Goal: Find specific page/section: Find specific page/section

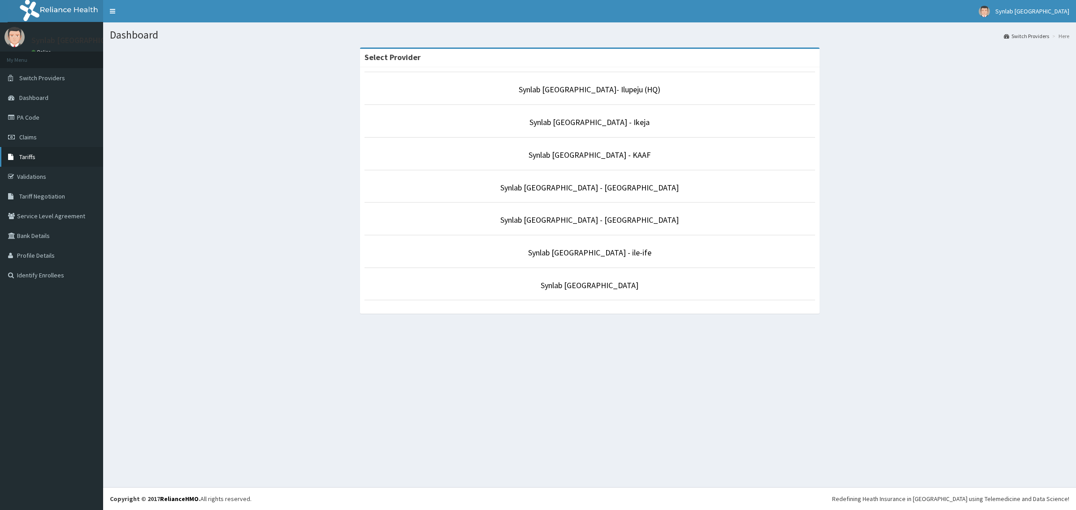
click at [23, 156] on span "Tariffs" at bounding box center [27, 157] width 16 height 8
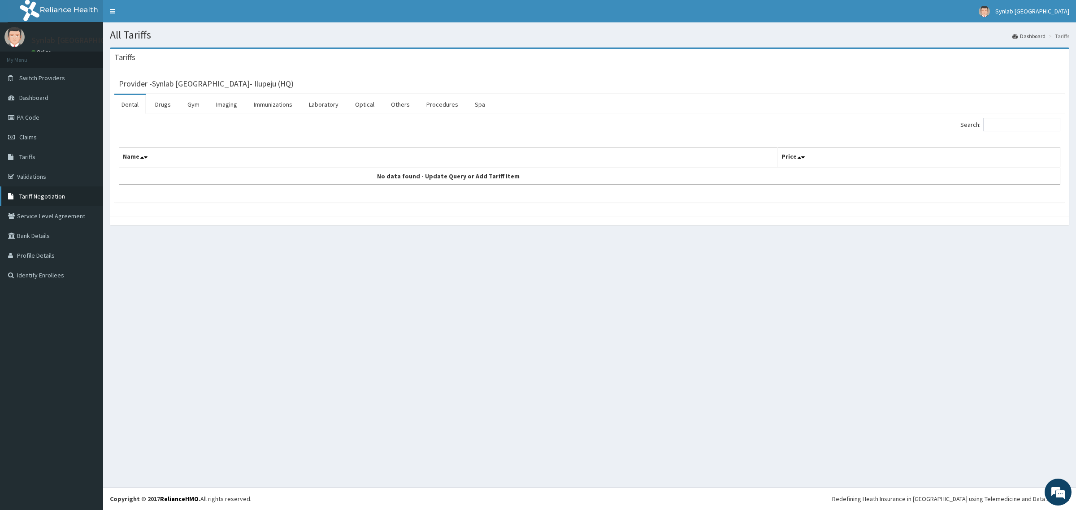
click at [25, 196] on span "Tariff Negotiation" at bounding box center [42, 196] width 46 height 8
